Goal: Transaction & Acquisition: Purchase product/service

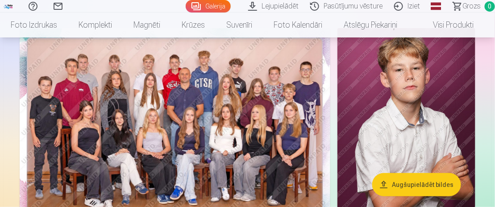
scroll to position [89, 0]
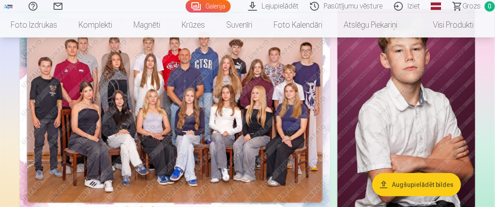
click at [269, 123] on img at bounding box center [175, 112] width 311 height 207
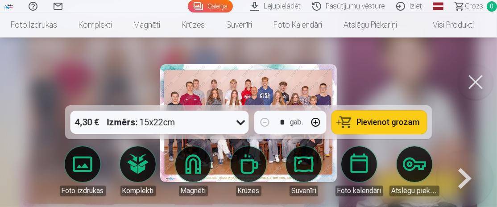
click at [368, 126] on span "Pievienot grozam" at bounding box center [388, 122] width 63 height 8
click at [476, 83] on button at bounding box center [476, 82] width 36 height 36
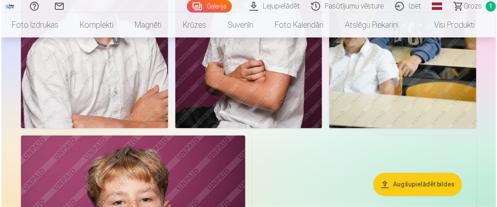
scroll to position [357, 0]
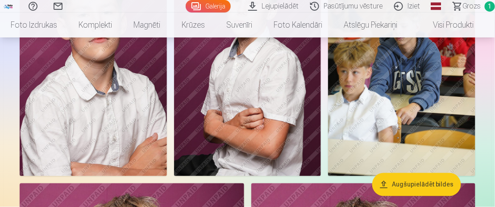
click at [129, 123] on img at bounding box center [93, 65] width 147 height 221
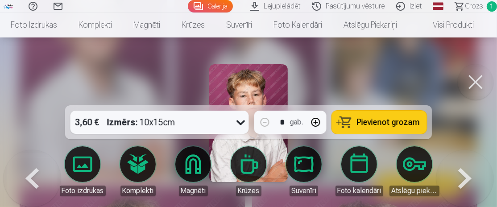
click at [201, 162] on link "Magnēti" at bounding box center [193, 171] width 50 height 50
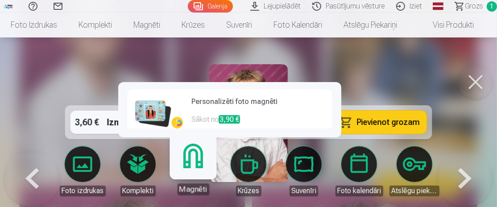
click at [204, 108] on h6 "Personalizēti foto magnēti" at bounding box center [259, 105] width 136 height 18
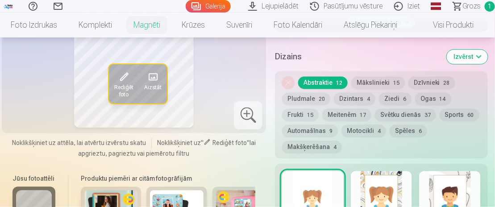
scroll to position [446, 0]
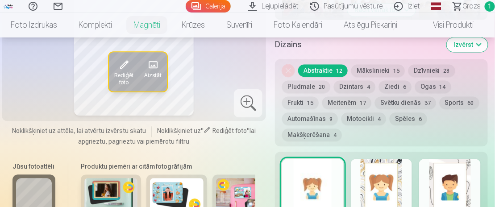
click at [308, 141] on div "Noņemiet dizainu Abstraktie 12 Mākslinieki 15 Dzīvnieki 28 Pludmale 20 Dzintars…" at bounding box center [381, 102] width 213 height 87
click at [440, 109] on button "Sports 60" at bounding box center [460, 102] width 40 height 12
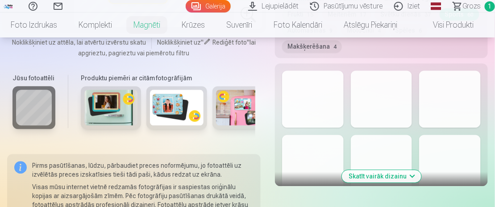
scroll to position [580, 0]
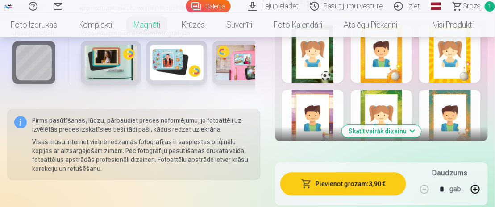
click at [403, 137] on button "Skatīt vairāk dizainu" at bounding box center [381, 131] width 79 height 12
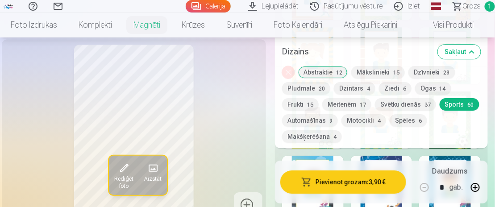
scroll to position [714, 0]
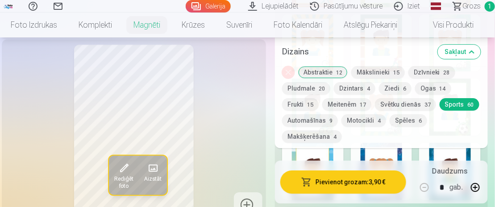
click at [405, 136] on div at bounding box center [382, 107] width 62 height 57
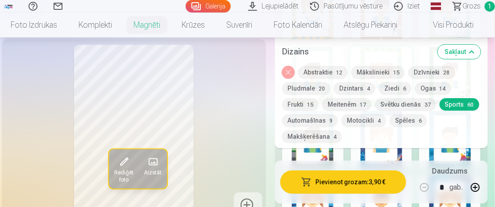
scroll to position [758, 0]
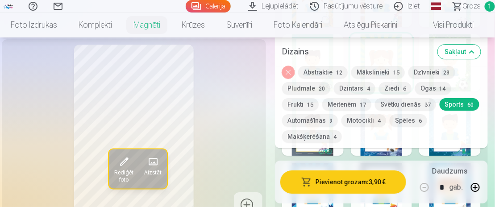
click at [391, 149] on div at bounding box center [382, 127] width 62 height 57
click at [455, 153] on div at bounding box center [450, 127] width 62 height 57
click at [428, 156] on div at bounding box center [450, 127] width 62 height 57
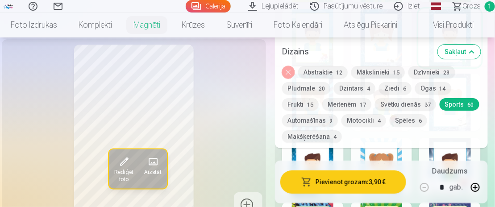
scroll to position [803, 0]
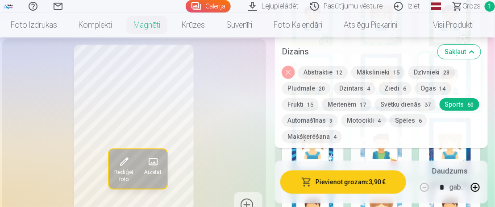
click at [320, 154] on div at bounding box center [313, 146] width 62 height 57
click at [398, 153] on div at bounding box center [382, 146] width 62 height 57
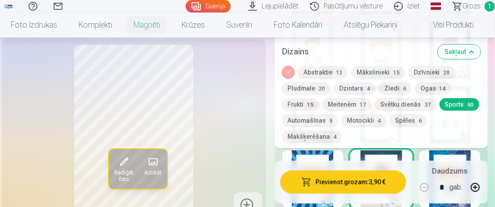
scroll to position [758, 0]
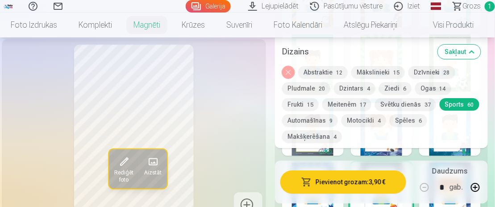
click at [450, 153] on div at bounding box center [450, 127] width 62 height 57
click at [453, 155] on div at bounding box center [450, 127] width 62 height 57
click at [407, 155] on div at bounding box center [382, 127] width 62 height 57
click at [330, 152] on div at bounding box center [313, 127] width 62 height 57
click at [373, 154] on div at bounding box center [382, 127] width 62 height 57
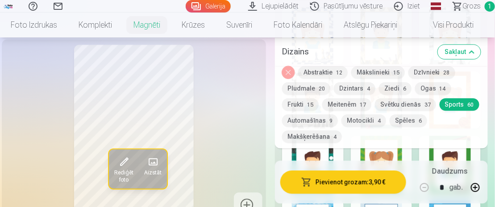
scroll to position [1517, 0]
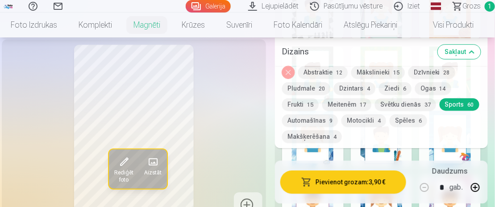
click at [447, 153] on div at bounding box center [450, 139] width 62 height 57
click at [393, 154] on div at bounding box center [382, 139] width 62 height 57
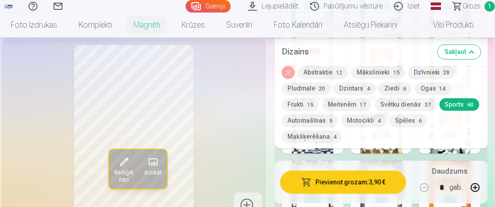
scroll to position [1250, 0]
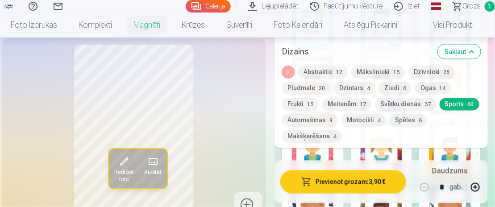
click at [407, 154] on div at bounding box center [382, 149] width 62 height 57
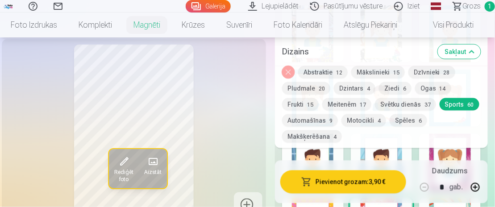
scroll to position [1160, 0]
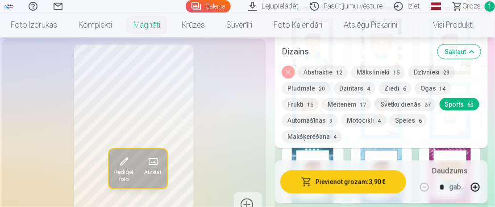
click at [398, 139] on div at bounding box center [382, 110] width 62 height 57
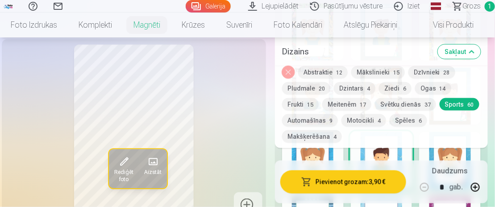
scroll to position [1071, 0]
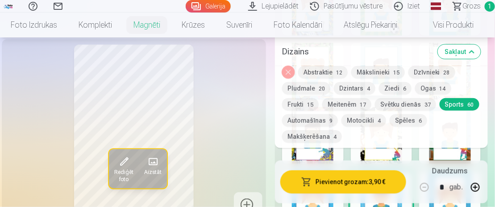
click at [433, 155] on div at bounding box center [450, 135] width 62 height 57
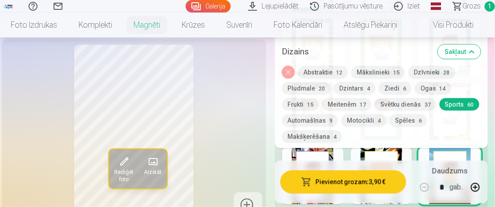
scroll to position [982, 0]
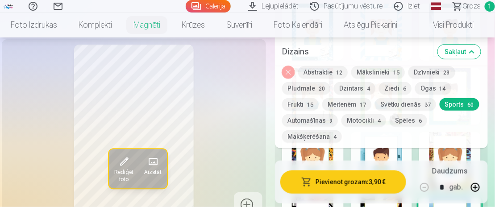
click at [382, 154] on div at bounding box center [382, 160] width 62 height 57
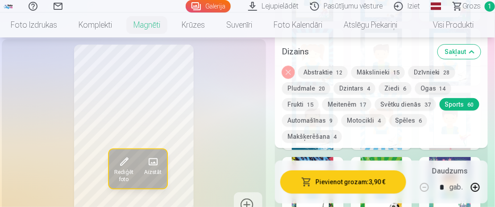
click at [405, 150] on div at bounding box center [382, 121] width 62 height 57
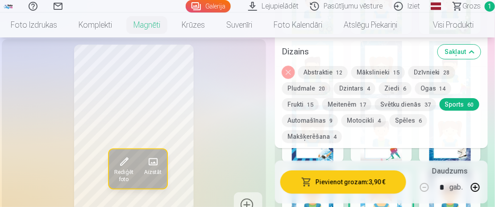
scroll to position [803, 0]
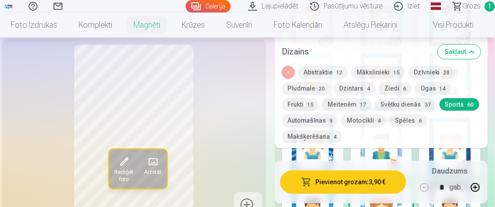
click at [405, 152] on div at bounding box center [382, 146] width 62 height 57
click at [442, 154] on div at bounding box center [450, 146] width 62 height 57
click at [333, 150] on div at bounding box center [313, 146] width 62 height 57
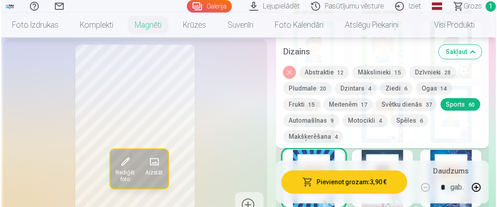
scroll to position [758, 0]
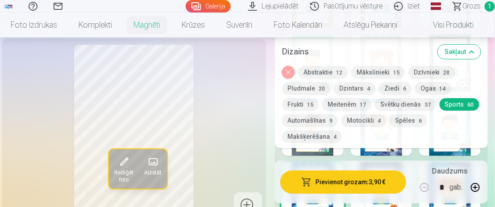
click at [445, 155] on div at bounding box center [450, 127] width 62 height 57
click at [423, 154] on div at bounding box center [450, 127] width 62 height 57
click at [393, 153] on div at bounding box center [382, 127] width 62 height 57
click at [361, 182] on button "Pievienot grozam : 3,90 €" at bounding box center [343, 181] width 126 height 23
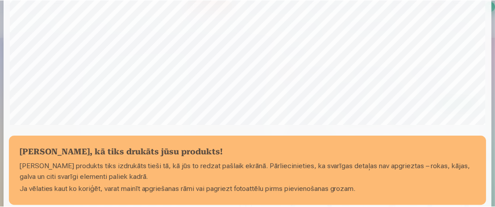
scroll to position [306, 0]
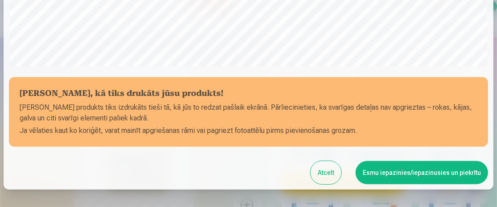
click at [404, 174] on button "Esmu iepazinies/iepazinusies un piekrītu" at bounding box center [422, 172] width 133 height 23
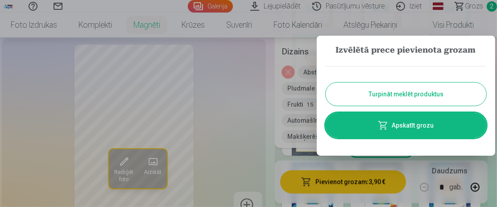
click at [411, 96] on button "Turpināt meklēt produktus" at bounding box center [406, 94] width 161 height 23
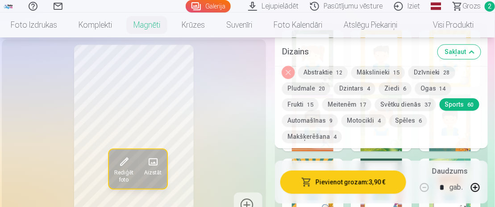
scroll to position [536, 0]
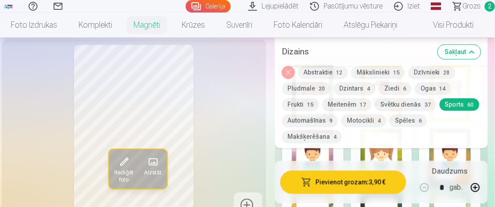
click at [213, 4] on link "Galerija" at bounding box center [208, 6] width 45 height 12
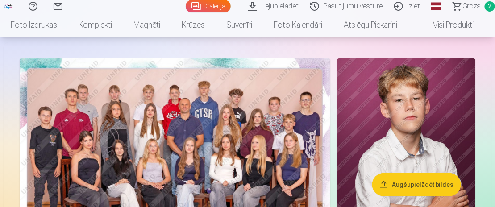
scroll to position [89, 0]
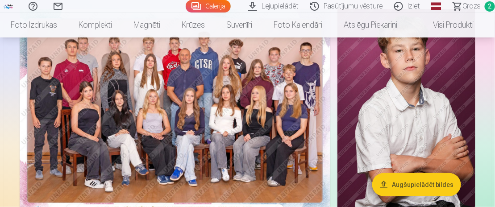
click at [398, 111] on img at bounding box center [406, 112] width 138 height 207
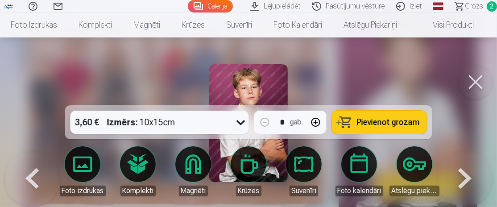
click at [402, 123] on span "Pievienot grozam" at bounding box center [388, 122] width 63 height 8
click at [479, 77] on button at bounding box center [476, 82] width 36 height 36
